Goal: Transaction & Acquisition: Purchase product/service

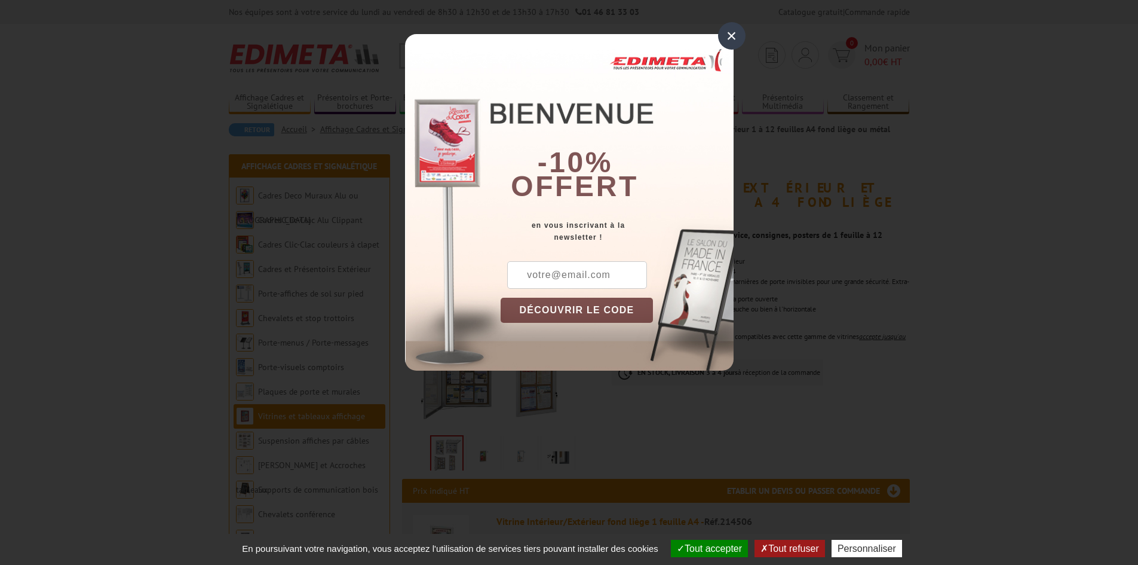
click at [732, 33] on div "×" at bounding box center [731, 35] width 27 height 27
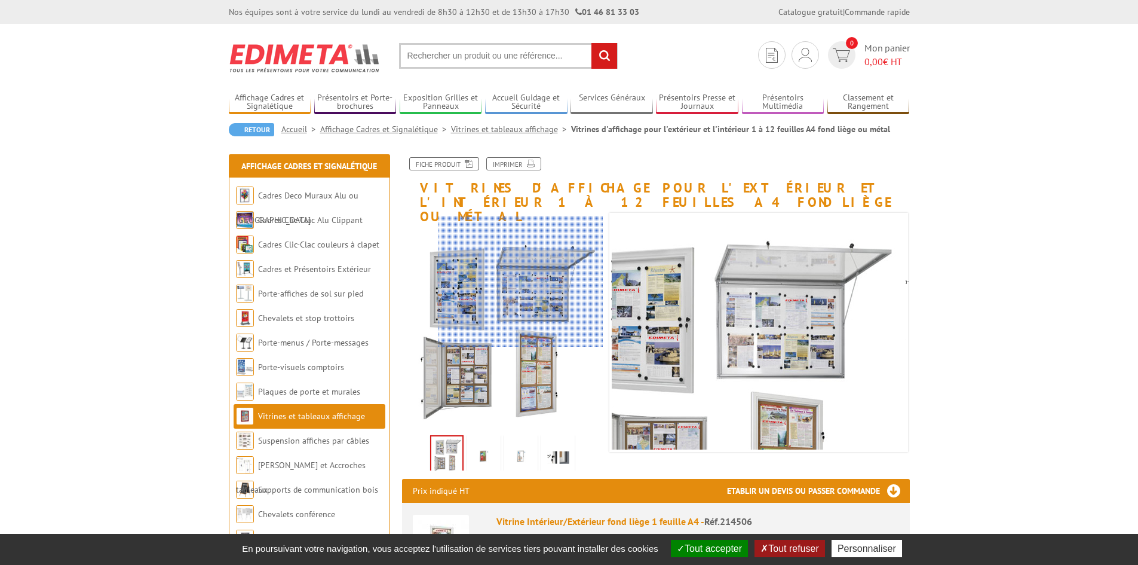
click at [538, 281] on div at bounding box center [521, 281] width 165 height 131
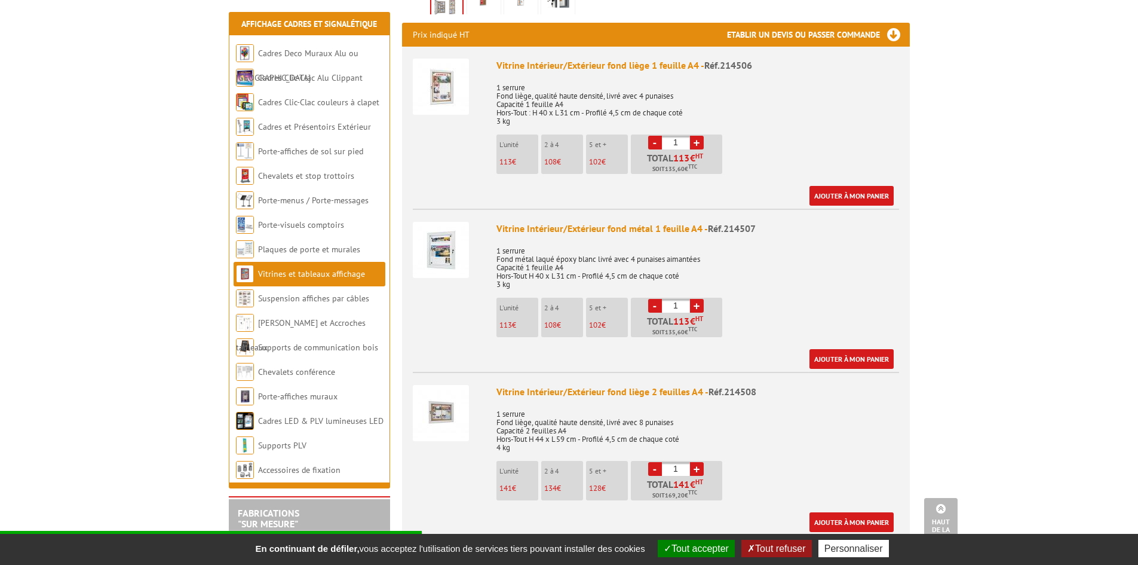
scroll to position [478, 0]
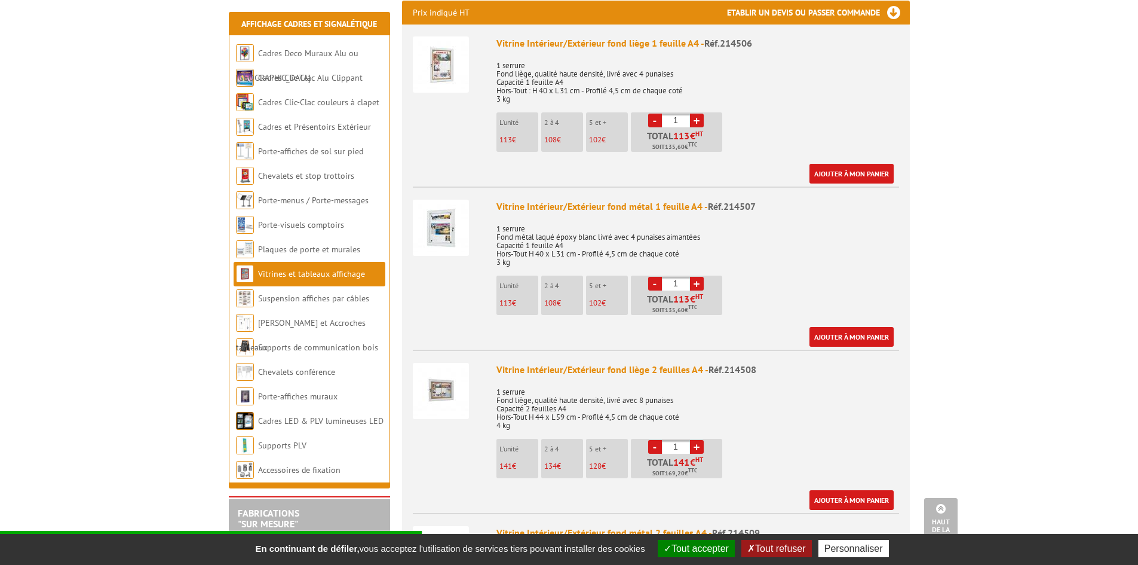
click at [697, 277] on link "+" at bounding box center [697, 284] width 14 height 14
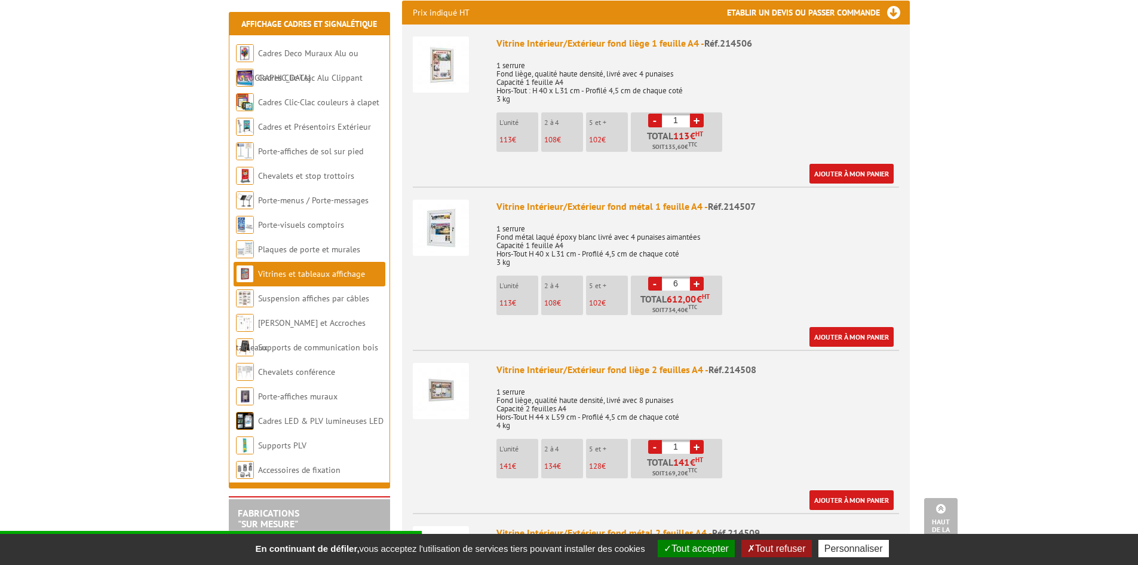
click at [697, 277] on link "+" at bounding box center [697, 284] width 14 height 14
type input "8"
click at [599, 278] on li "5 et + 102 €" at bounding box center [607, 295] width 42 height 39
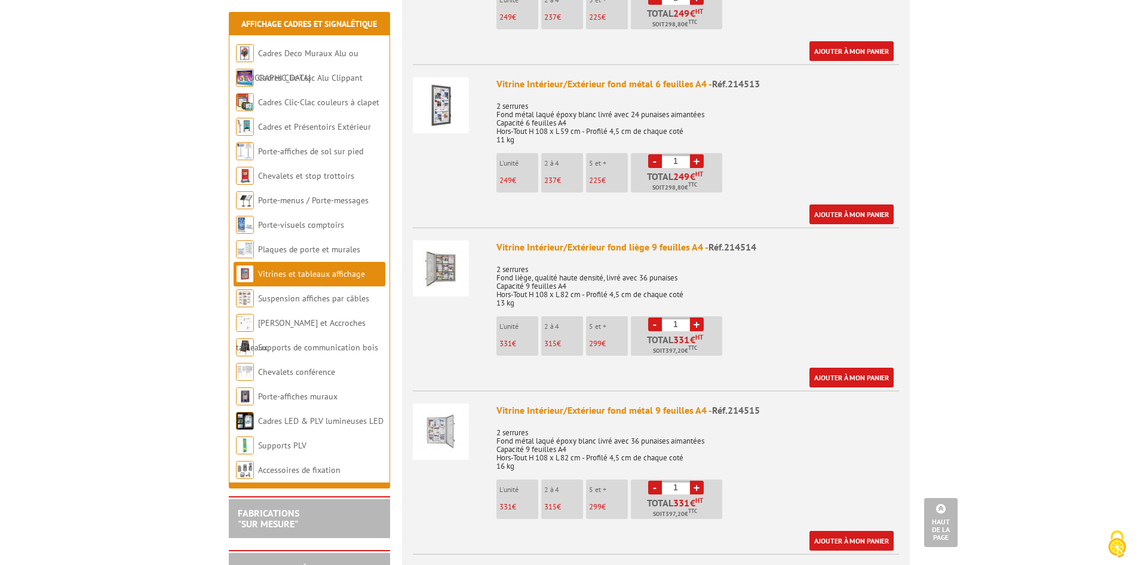
scroll to position [1614, 0]
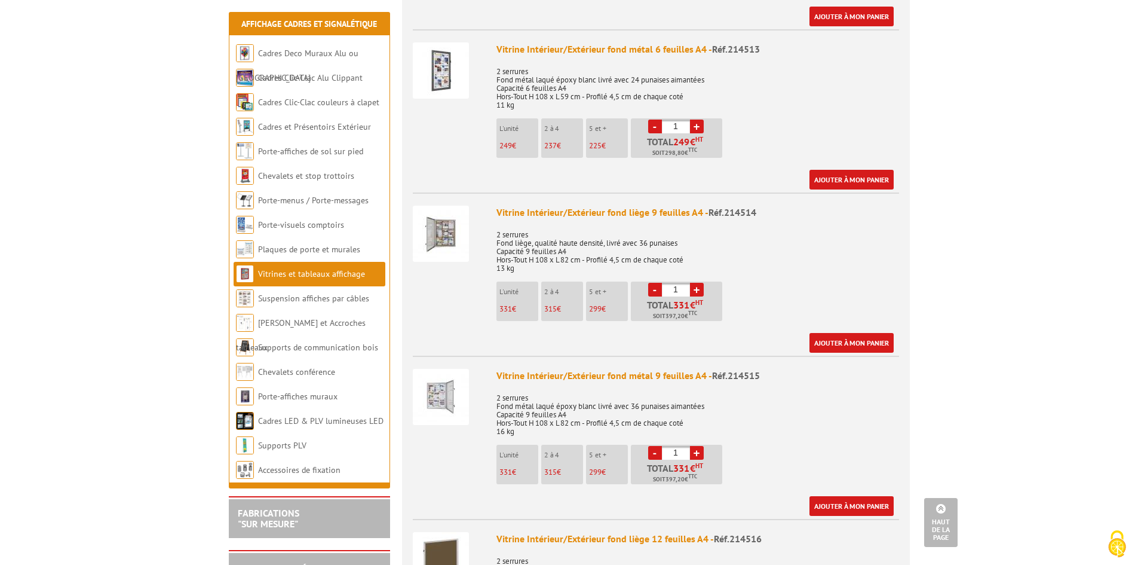
click at [445, 234] on img at bounding box center [441, 234] width 56 height 56
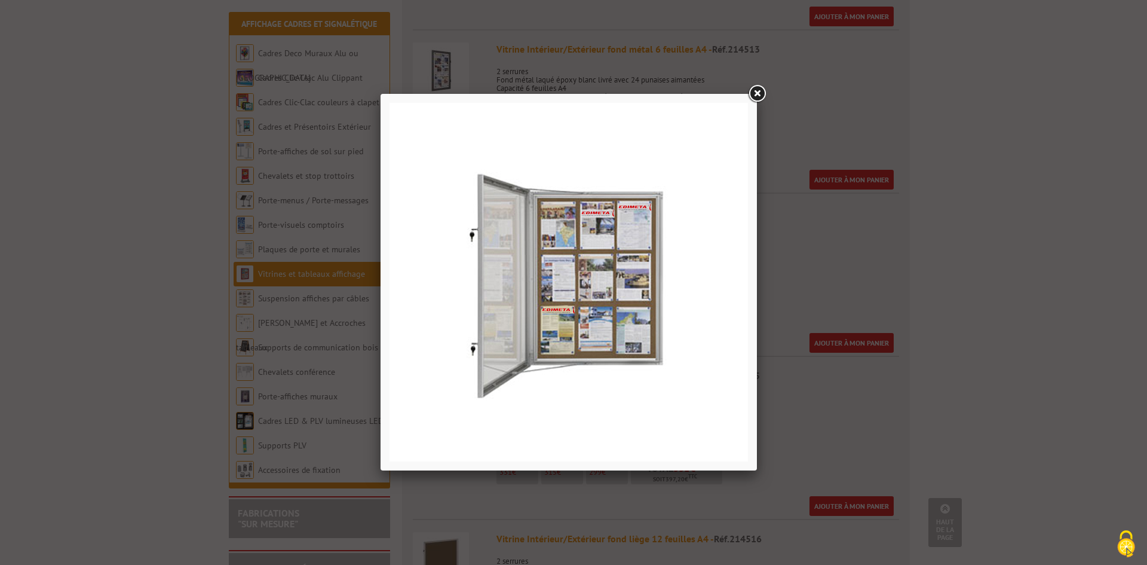
click at [757, 92] on link at bounding box center [757, 94] width 22 height 22
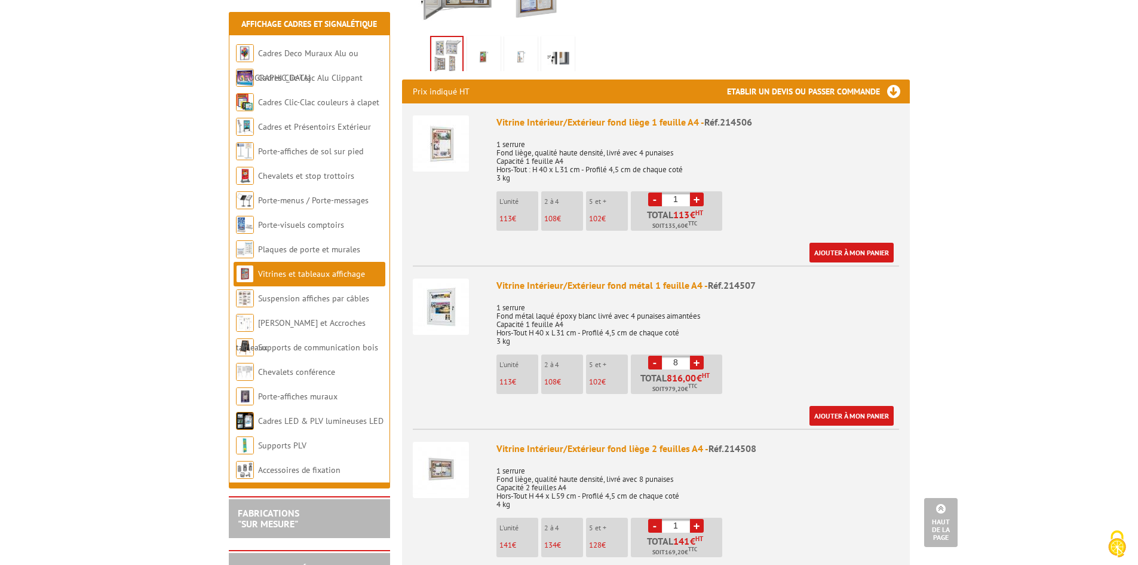
scroll to position [60, 0]
